Goal: Information Seeking & Learning: Compare options

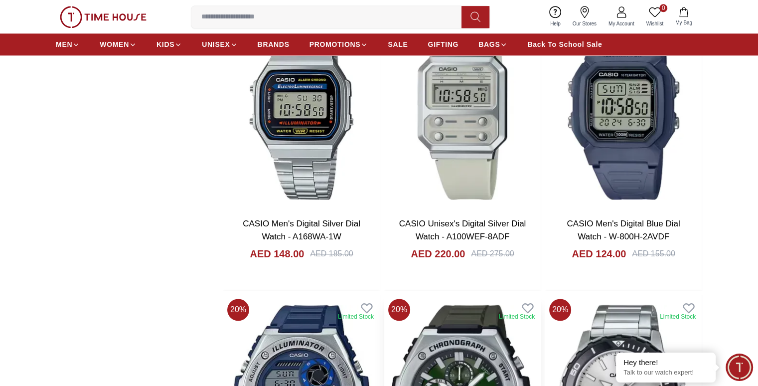
scroll to position [1400, 0]
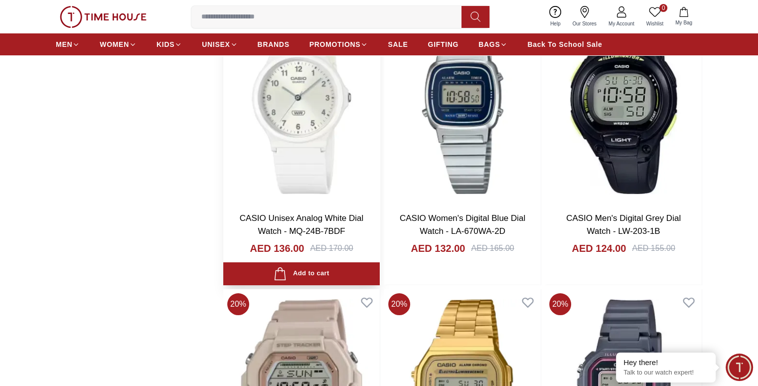
scroll to position [3715, 0]
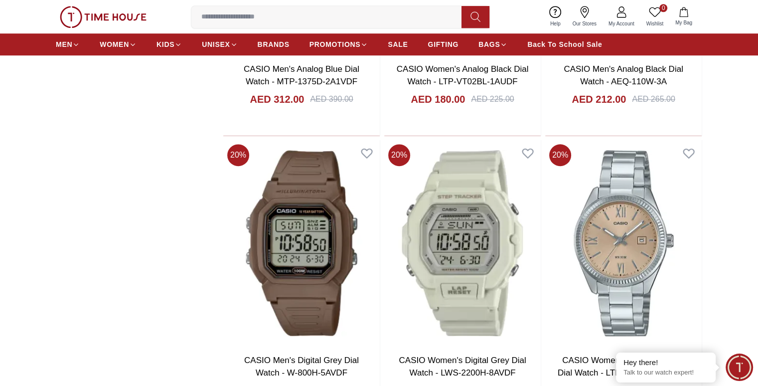
scroll to position [4739, 0]
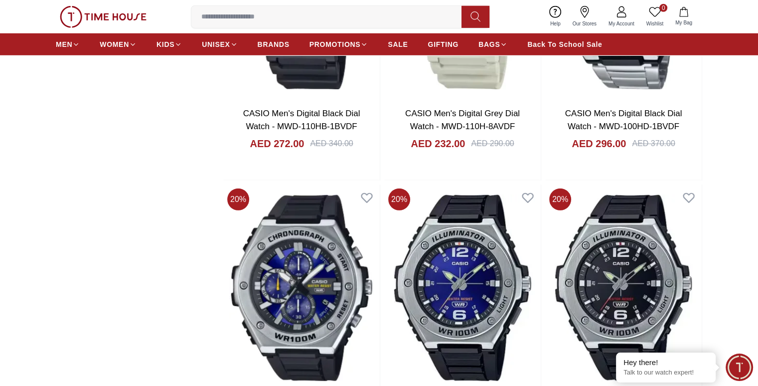
scroll to position [6731, 0]
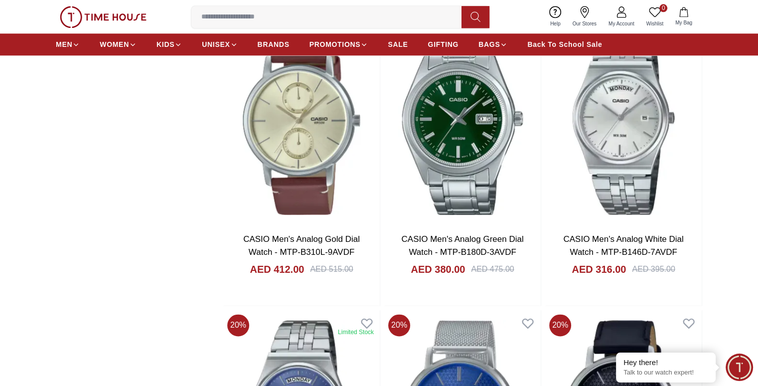
scroll to position [8936, 0]
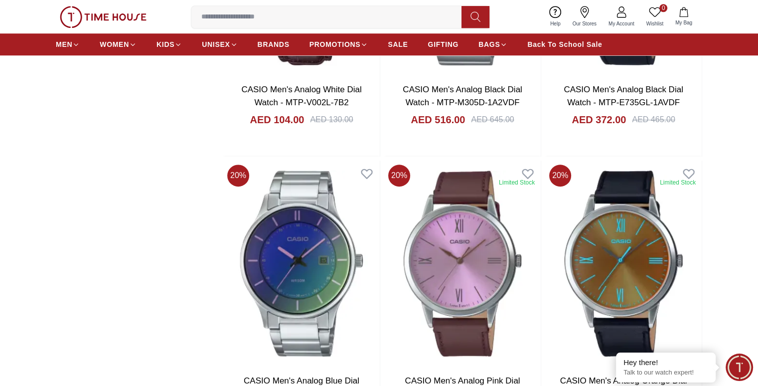
scroll to position [8502, 0]
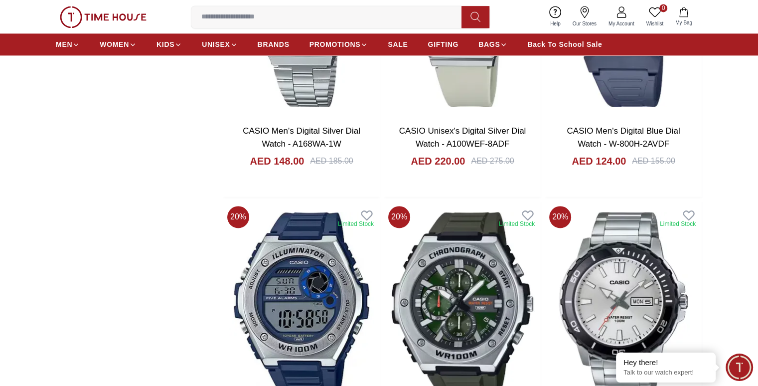
scroll to position [1473, 0]
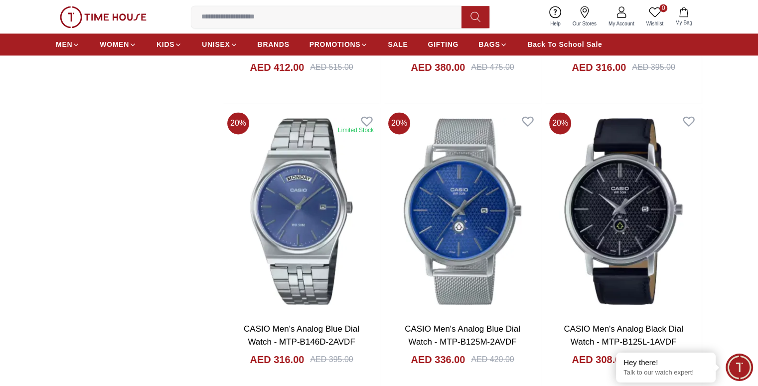
scroll to position [9137, 0]
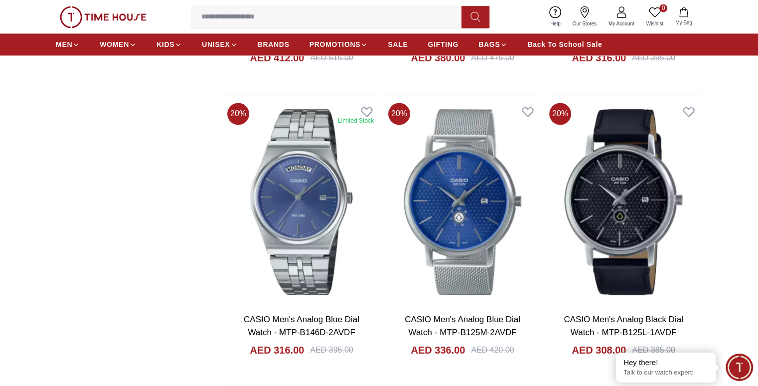
scroll to position [9146, 0]
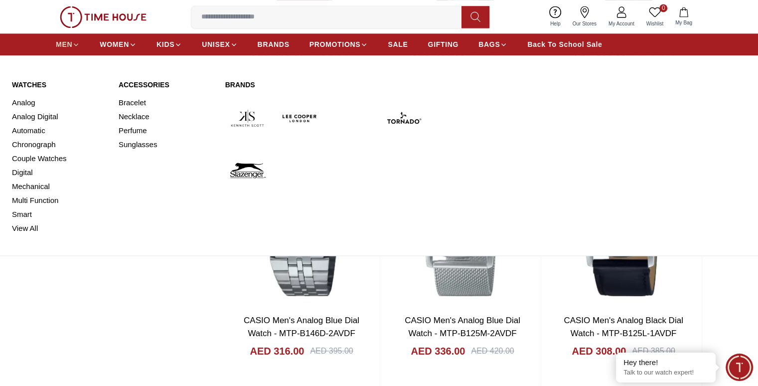
click at [73, 46] on icon at bounding box center [75, 44] width 7 height 7
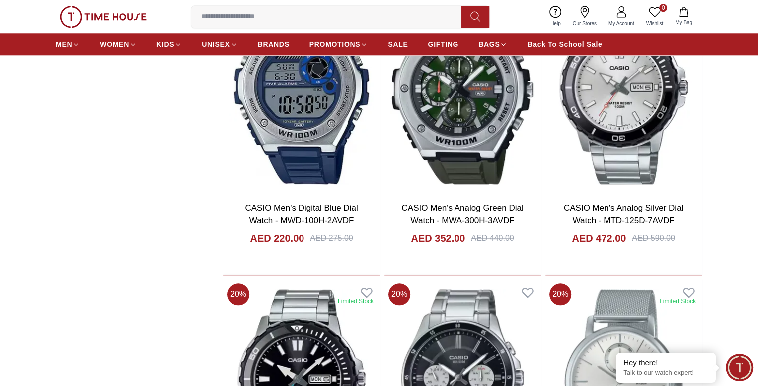
scroll to position [1166, 0]
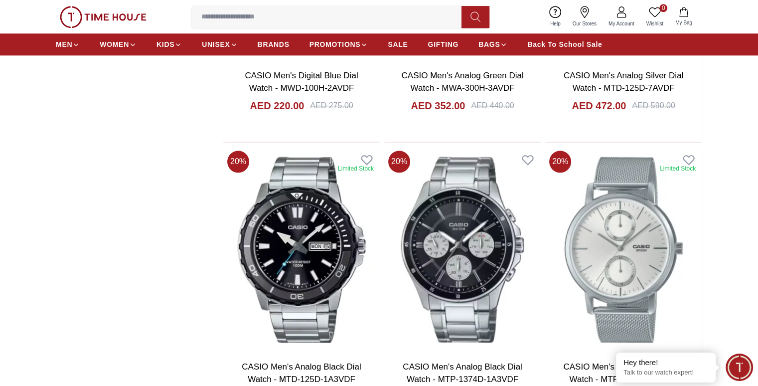
scroll to position [1167, 0]
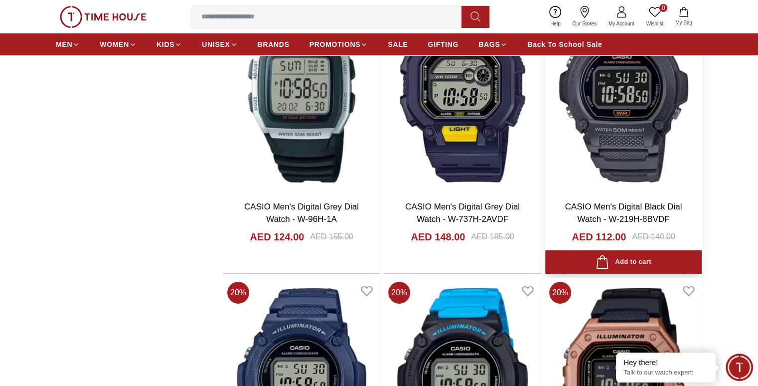
scroll to position [3624, 0]
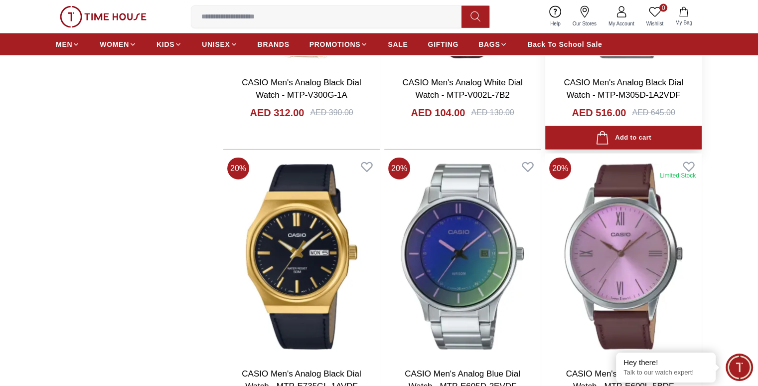
scroll to position [6105, 0]
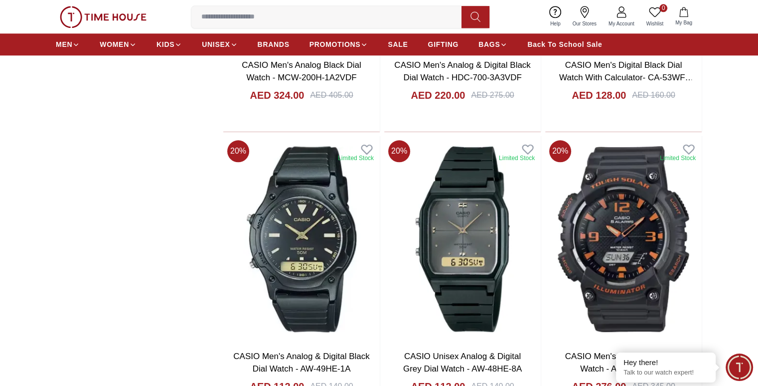
scroll to position [8748, 0]
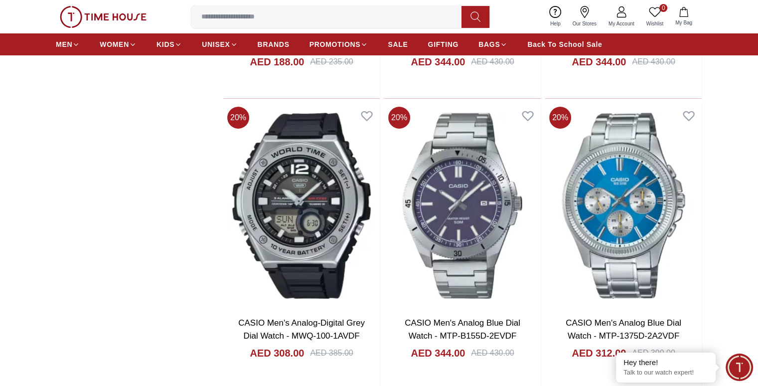
scroll to position [11401, 0]
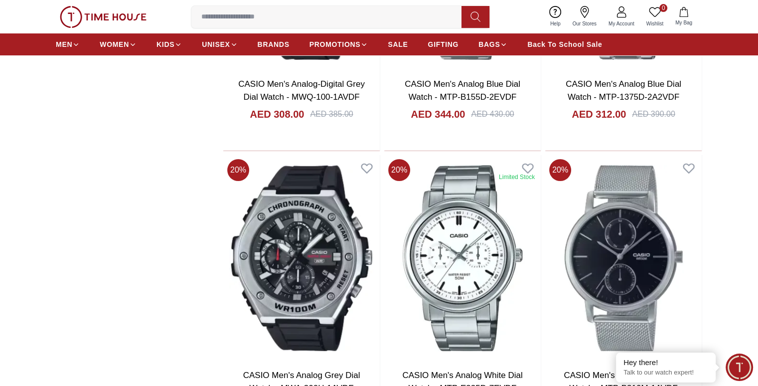
scroll to position [11643, 0]
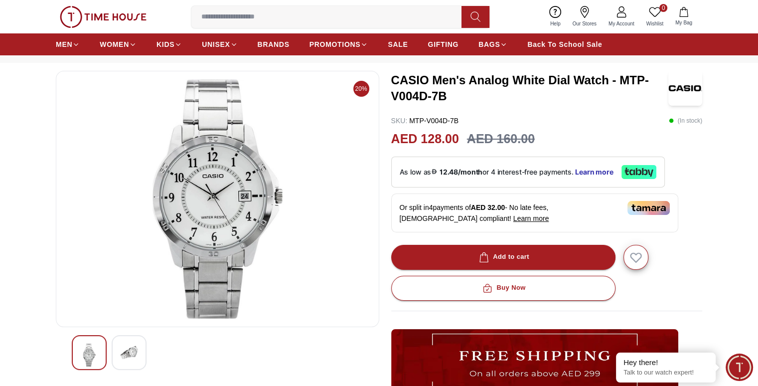
scroll to position [39, 0]
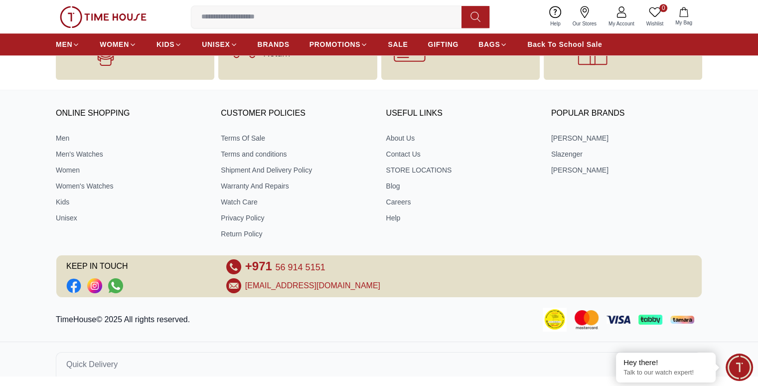
scroll to position [1010, 0]
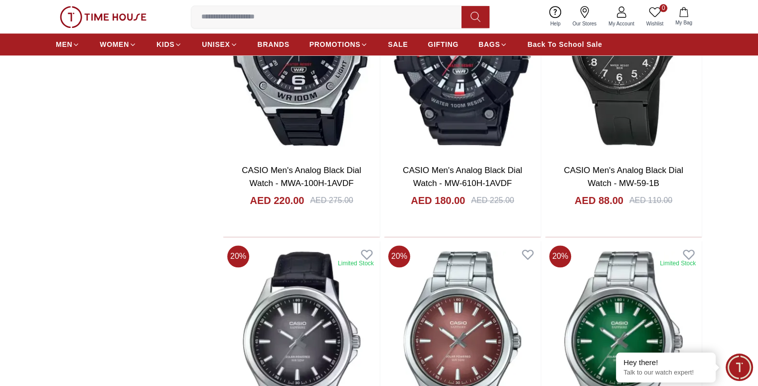
scroll to position [4856, 0]
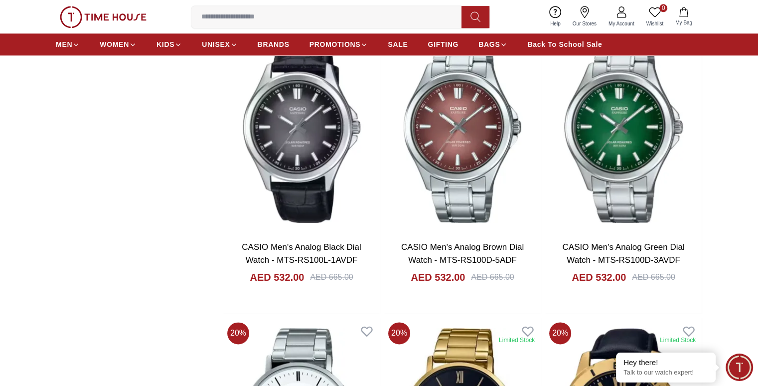
scroll to position [5071, 0]
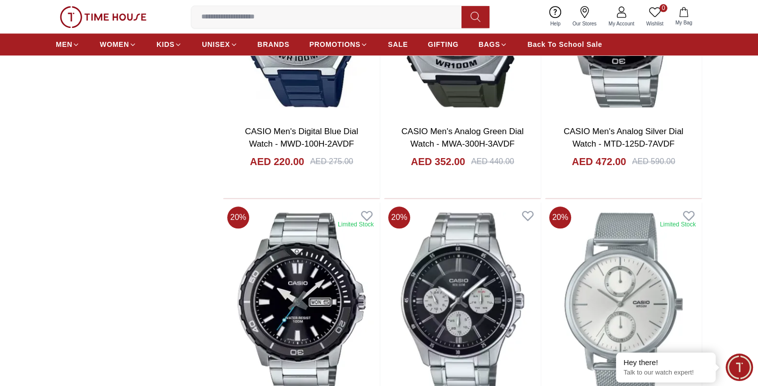
scroll to position [1109, 0]
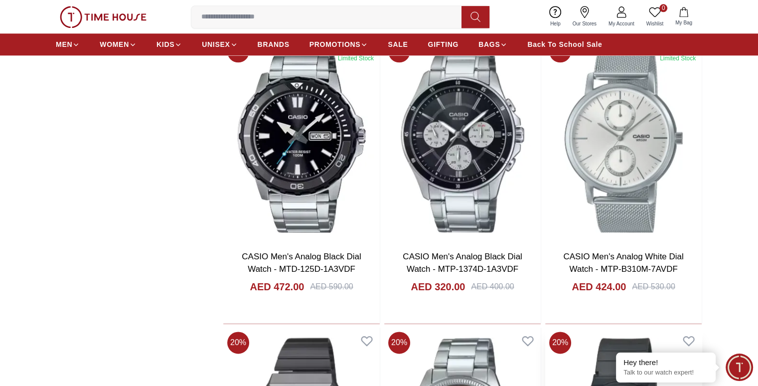
scroll to position [1291, 0]
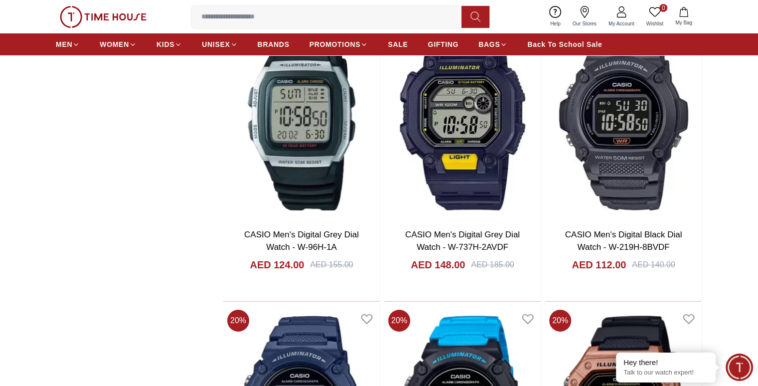
scroll to position [3627, 0]
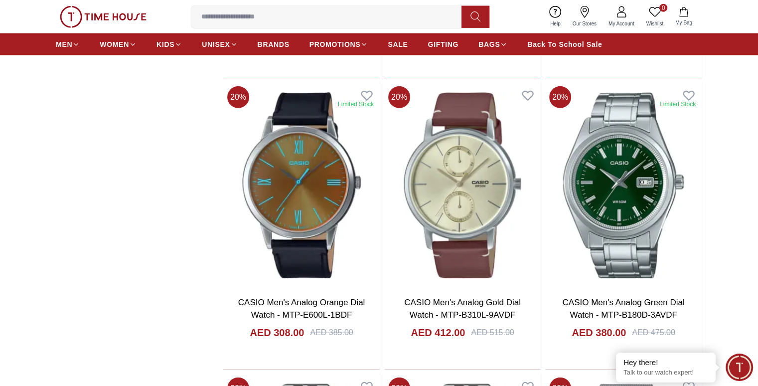
scroll to position [6286, 0]
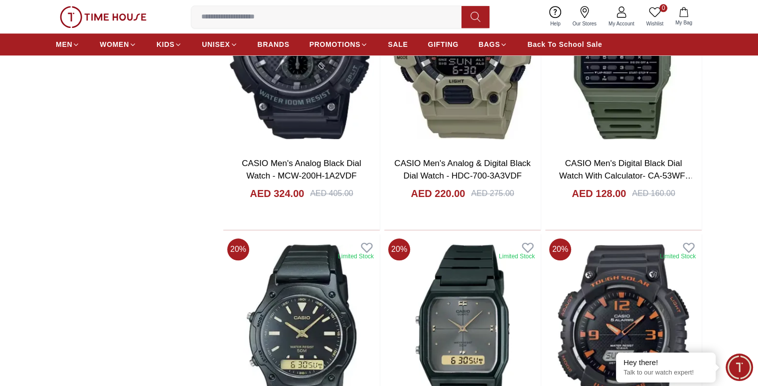
scroll to position [8649, 0]
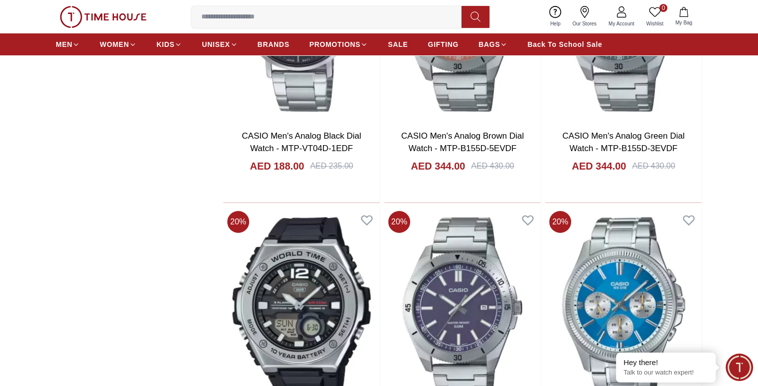
scroll to position [11298, 0]
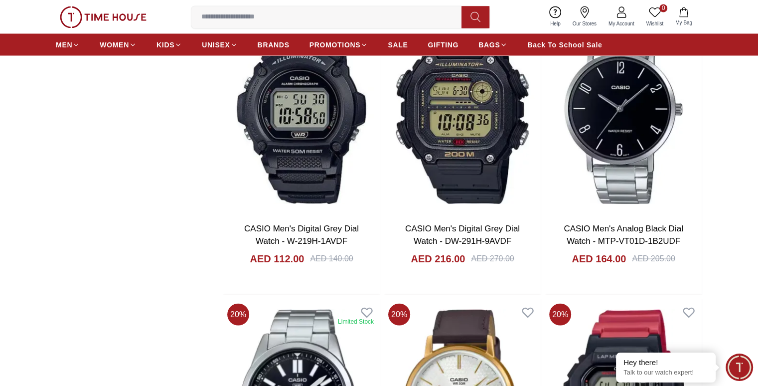
scroll to position [13244, 0]
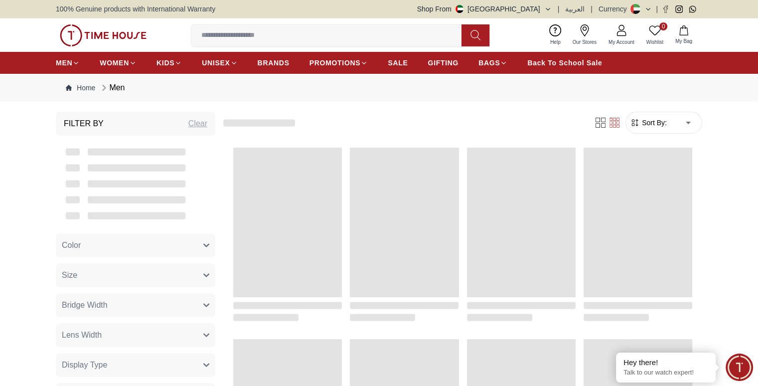
scroll to position [1010, 0]
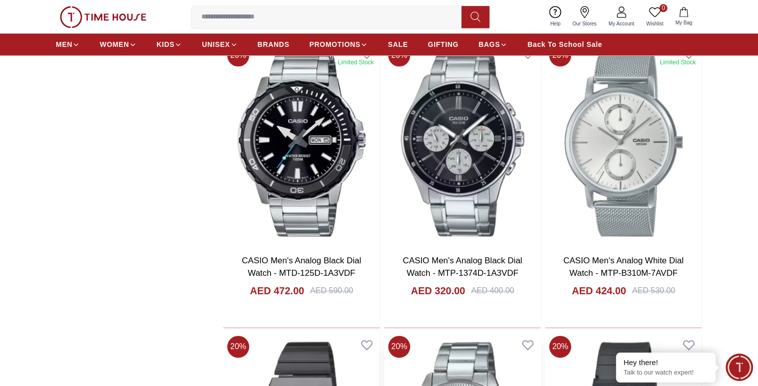
scroll to position [1271, 0]
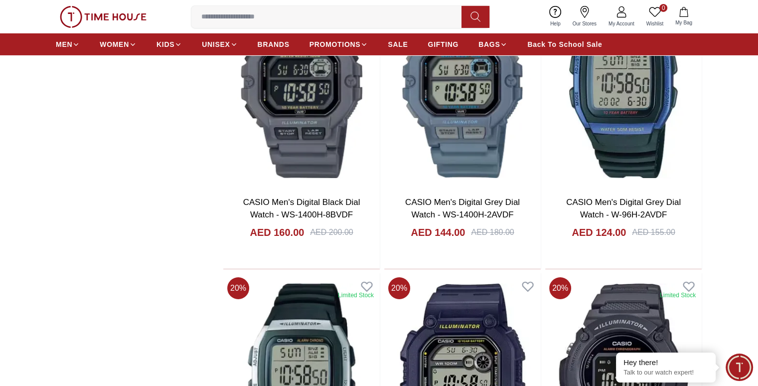
scroll to position [3372, 0]
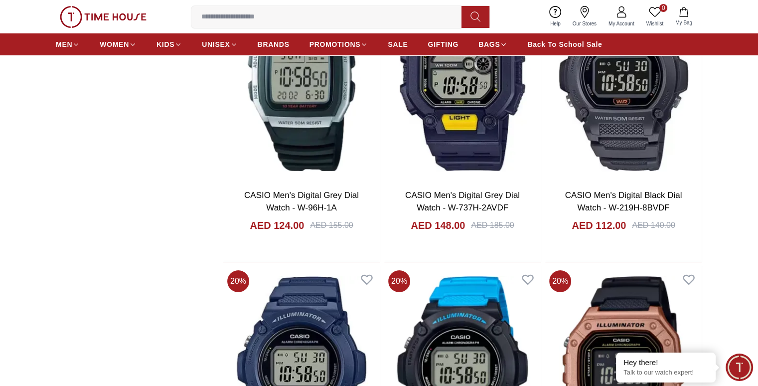
scroll to position [3636, 0]
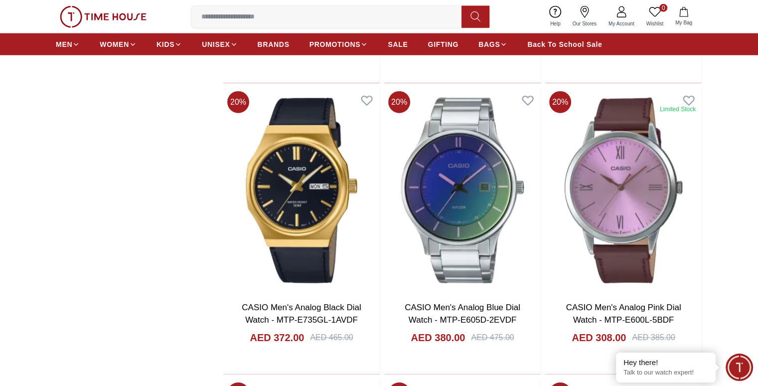
scroll to position [6175, 0]
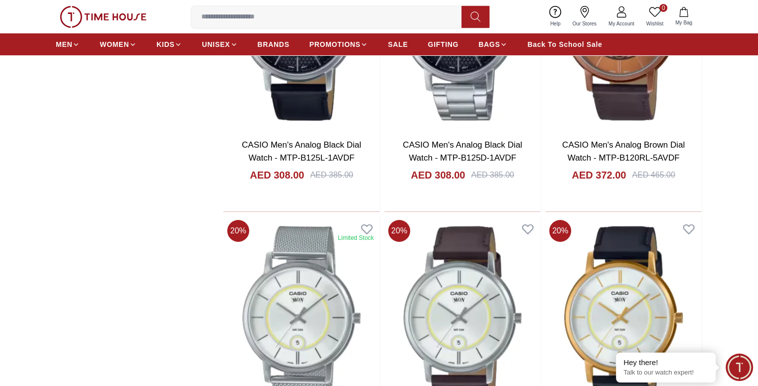
scroll to position [7293, 0]
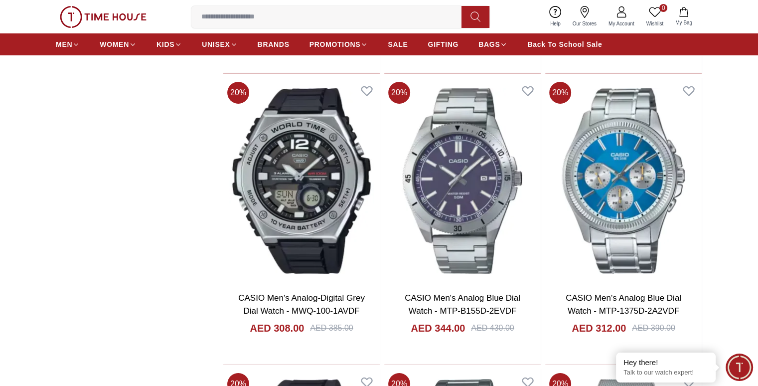
scroll to position [11426, 0]
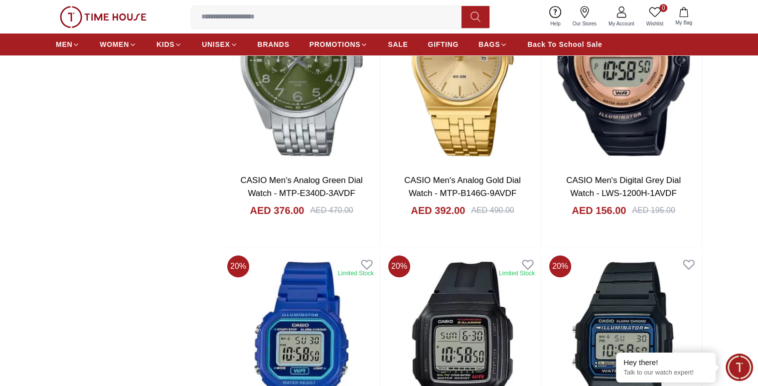
scroll to position [12128, 0]
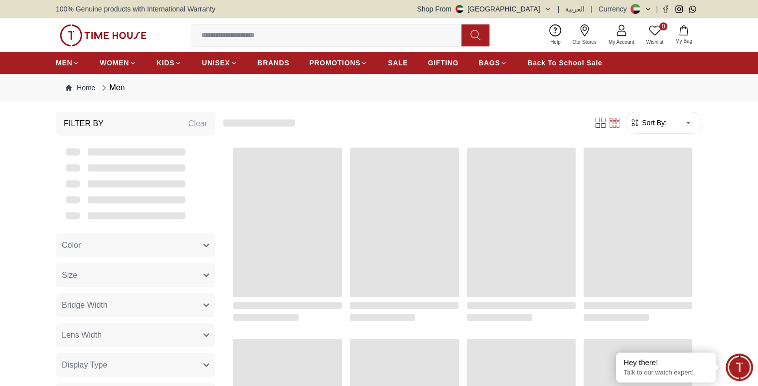
scroll to position [1010, 0]
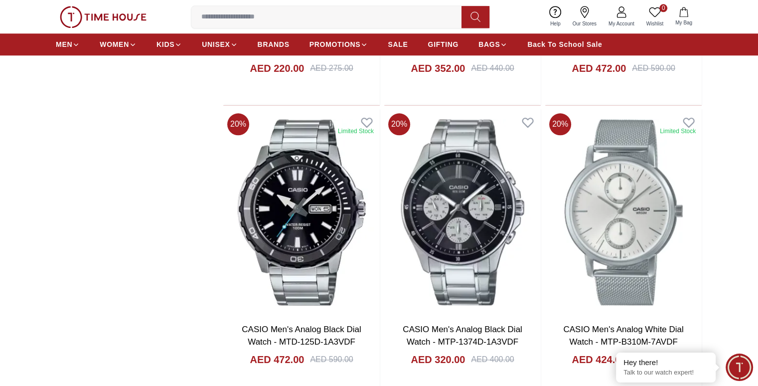
scroll to position [1202, 0]
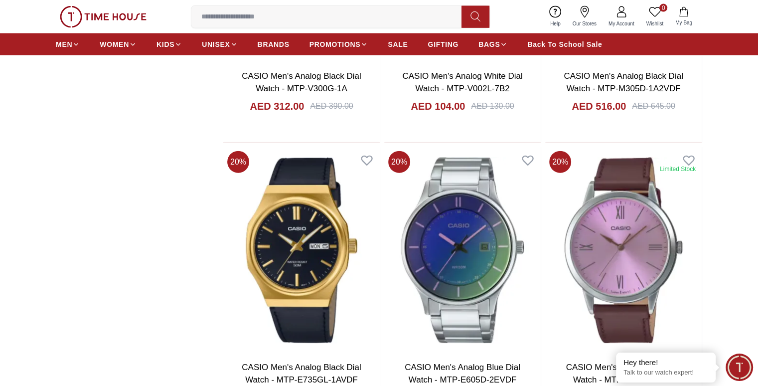
scroll to position [6115, 0]
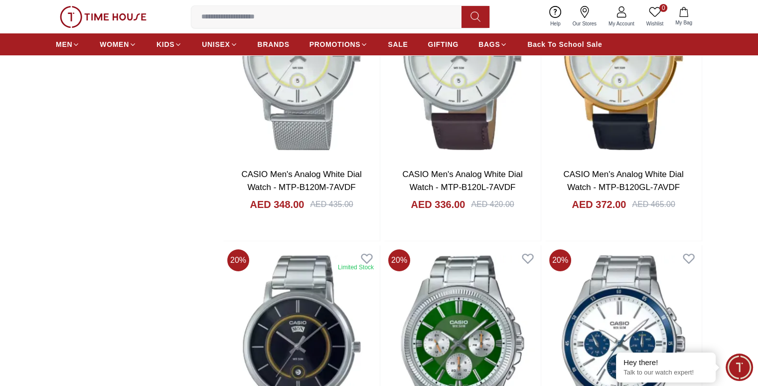
scroll to position [7468, 0]
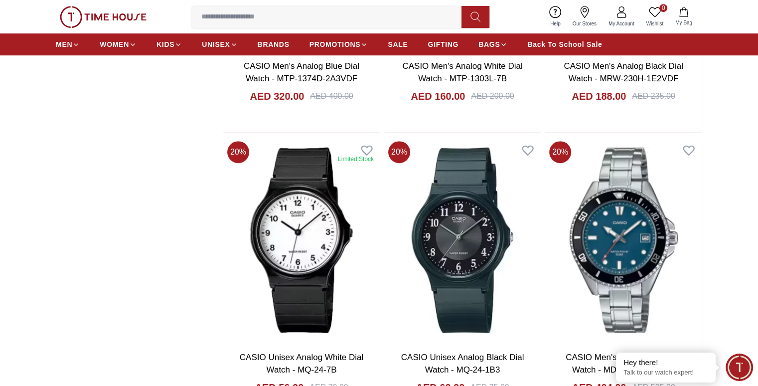
scroll to position [8164, 0]
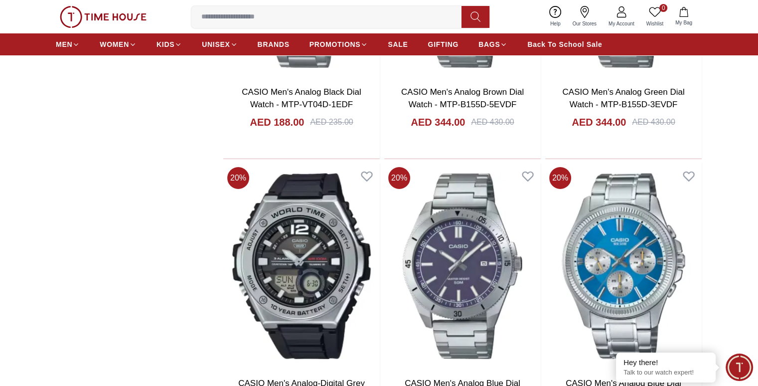
scroll to position [11239, 0]
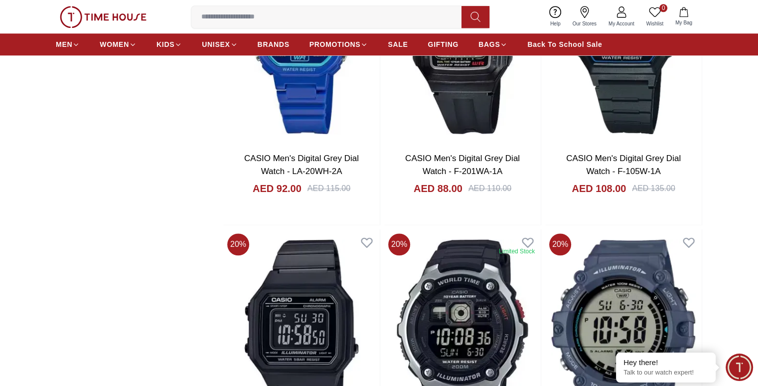
scroll to position [12440, 0]
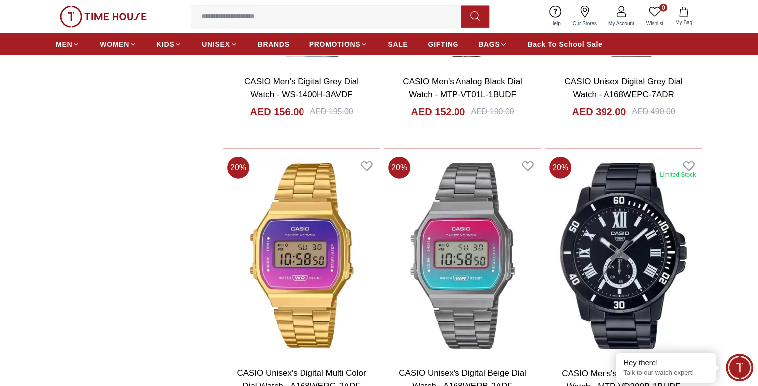
scroll to position [13972, 0]
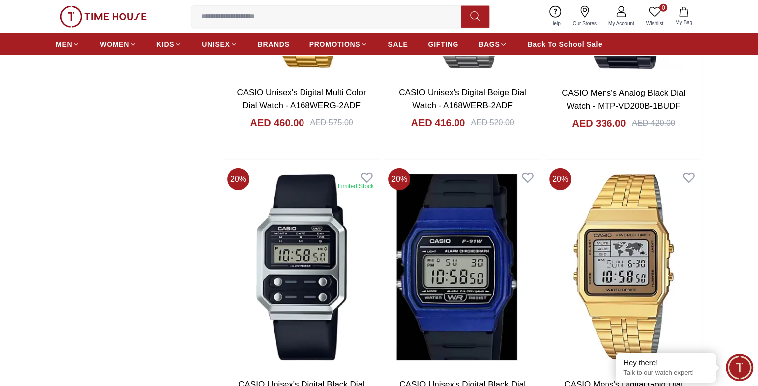
scroll to position [14251, 0]
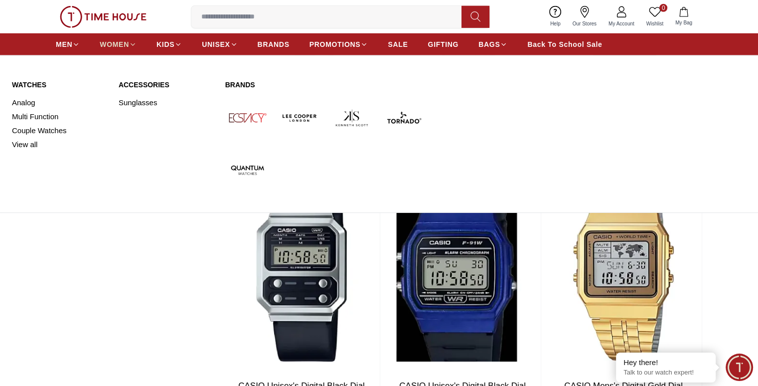
click at [134, 44] on icon at bounding box center [132, 44] width 7 height 7
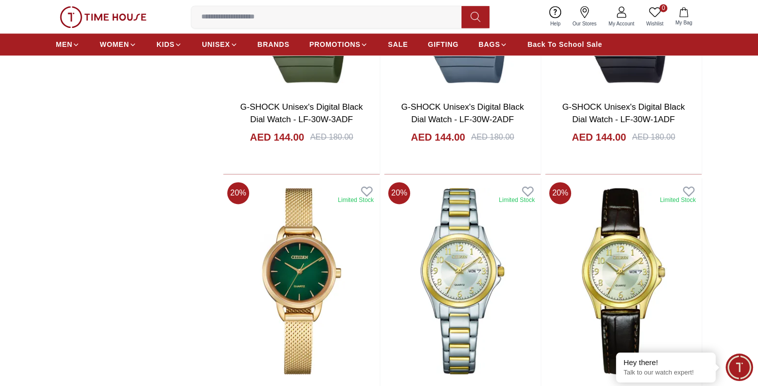
scroll to position [1424, 0]
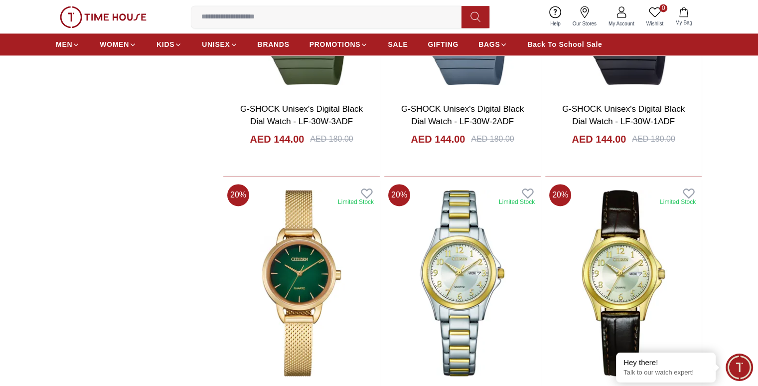
scroll to position [1426, 0]
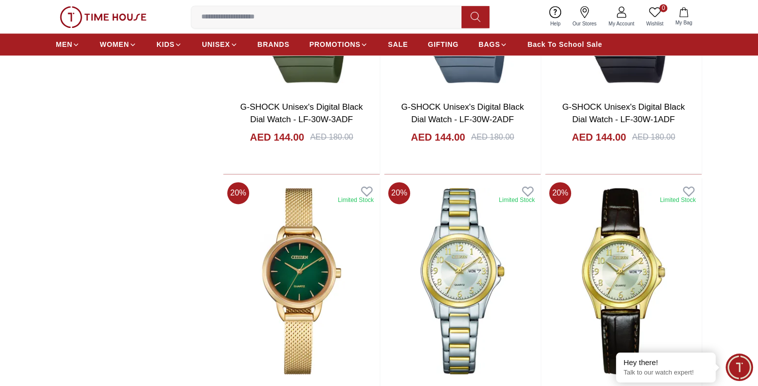
scroll to position [1424, 0]
